Goal: Information Seeking & Learning: Learn about a topic

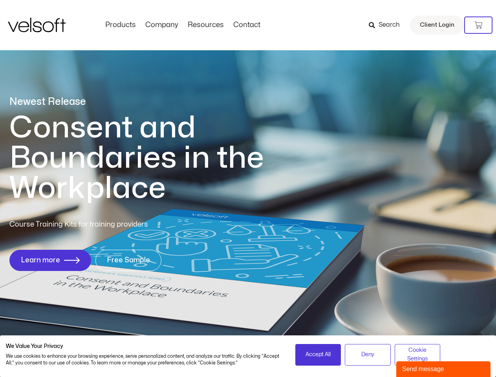
click at [248, 189] on h1 "Consent and Boundaries in the Workplace" at bounding box center [152, 158] width 287 height 91
click at [479, 25] on icon at bounding box center [479, 25] width 8 height 8
click at [318, 355] on span "Accept All" at bounding box center [318, 354] width 25 height 9
click at [368, 355] on span "Deny" at bounding box center [367, 354] width 13 height 9
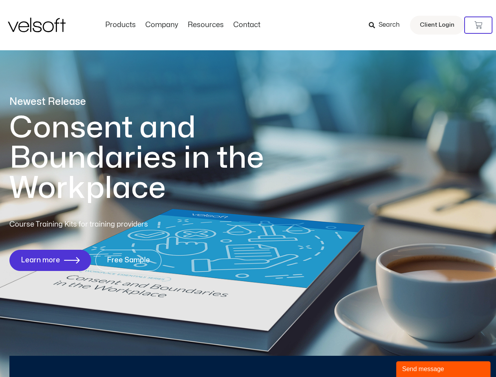
click at [418, 355] on div "Newest Release Consent and Boundaries in the Workplace Course Training Kits for…" at bounding box center [248, 188] width 496 height 382
click at [444, 369] on div "Send message" at bounding box center [443, 369] width 83 height 9
